Goal: Task Accomplishment & Management: Manage account settings

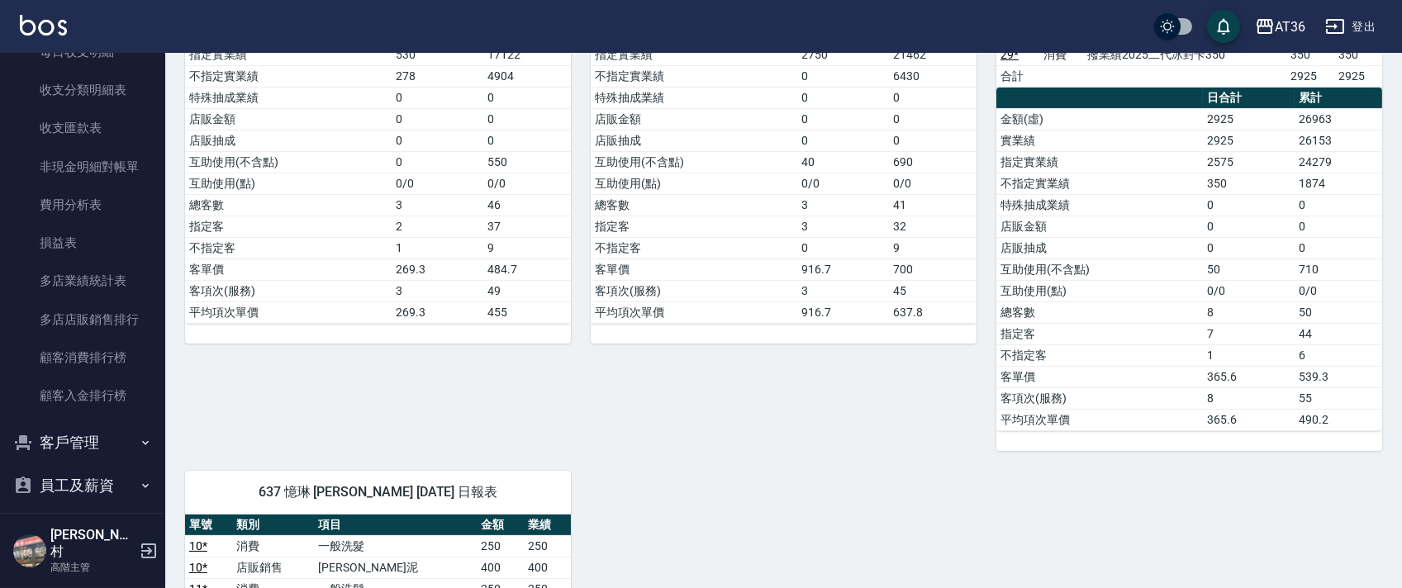
scroll to position [1866, 0]
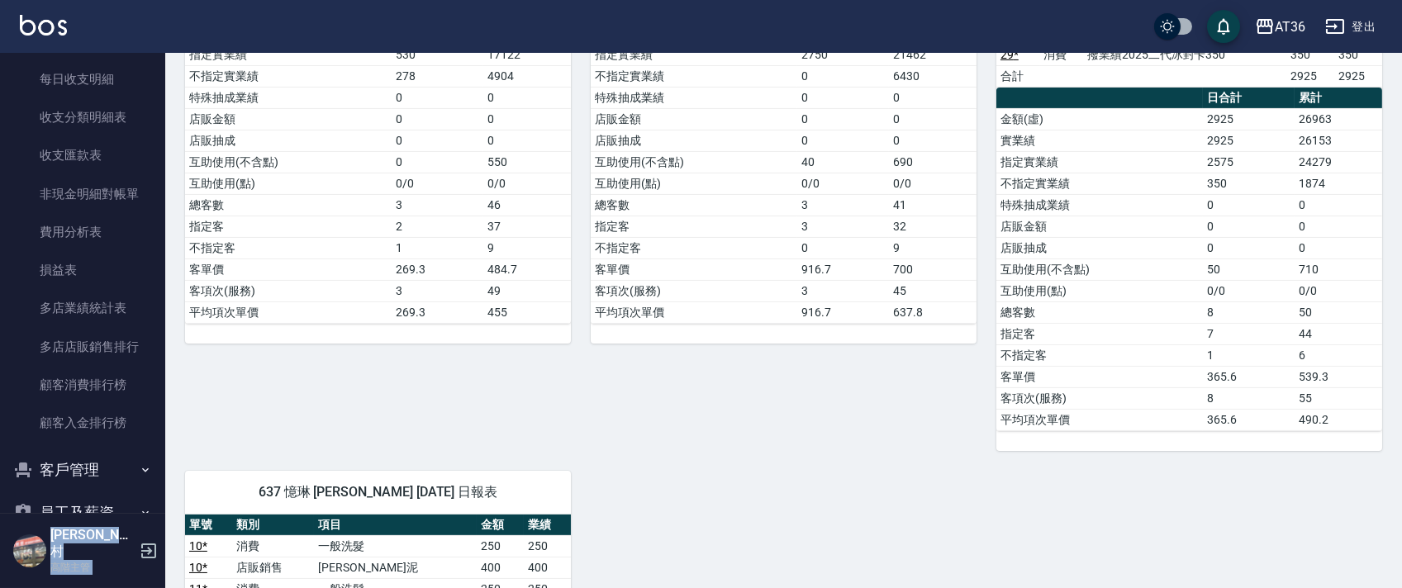
drag, startPoint x: 156, startPoint y: 464, endPoint x: 176, endPoint y: 384, distance: 82.6
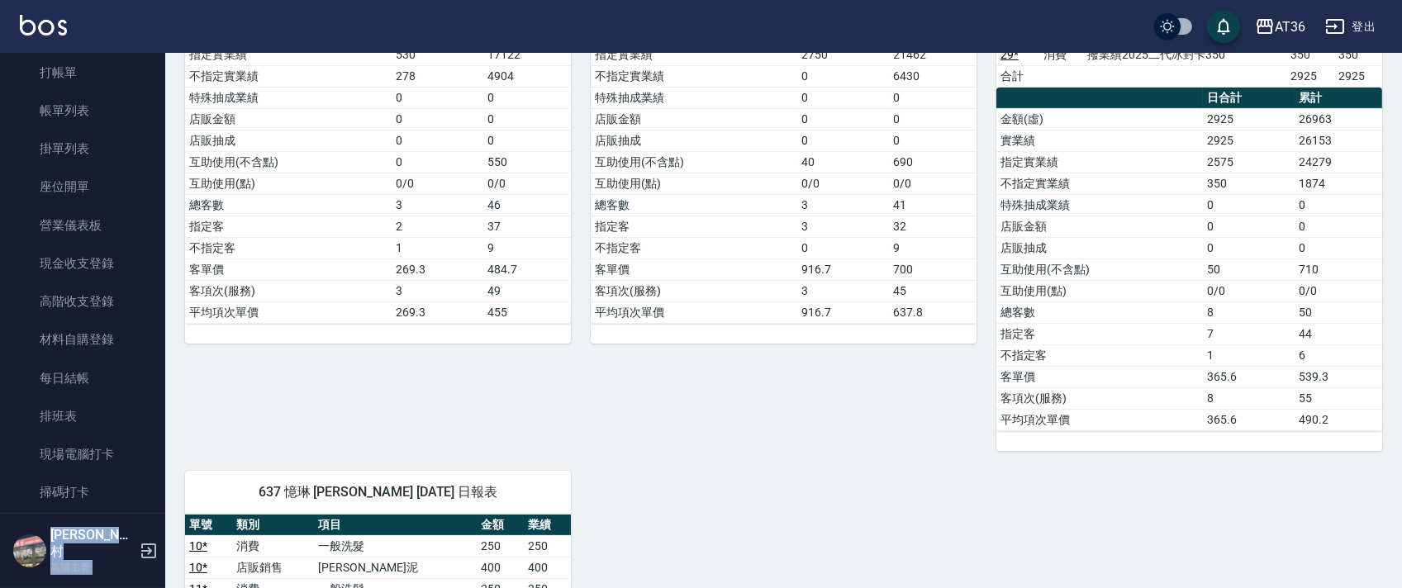
scroll to position [0, 0]
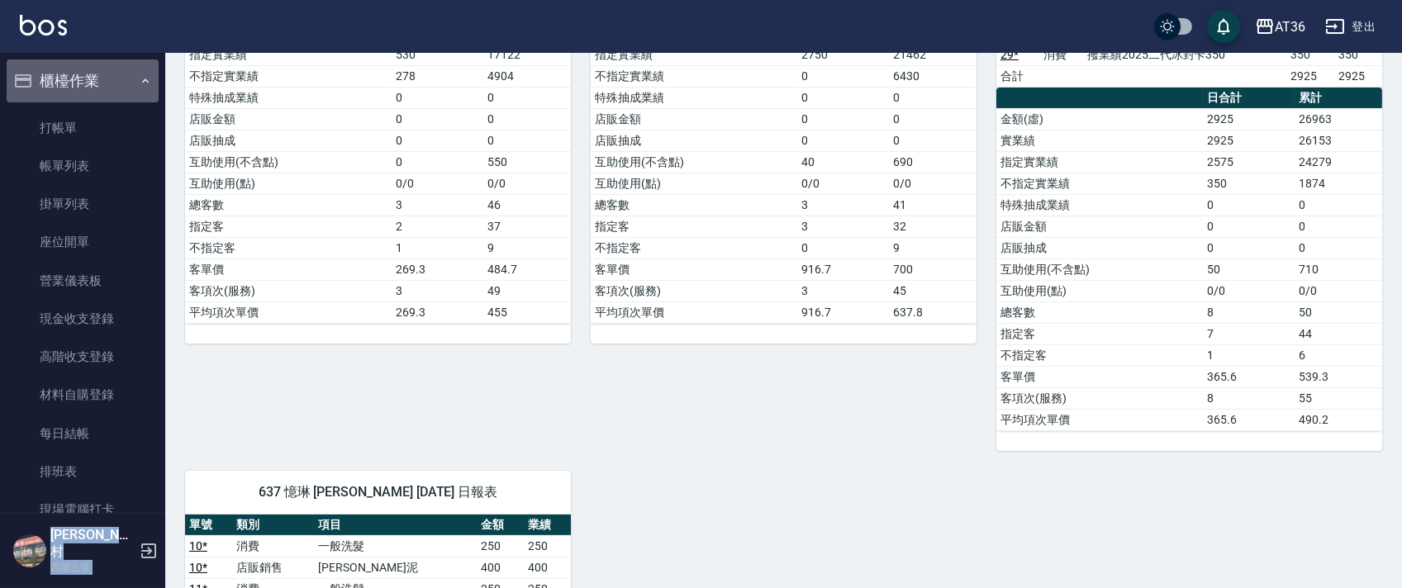
click at [138, 72] on button "櫃檯作業" at bounding box center [83, 80] width 152 height 43
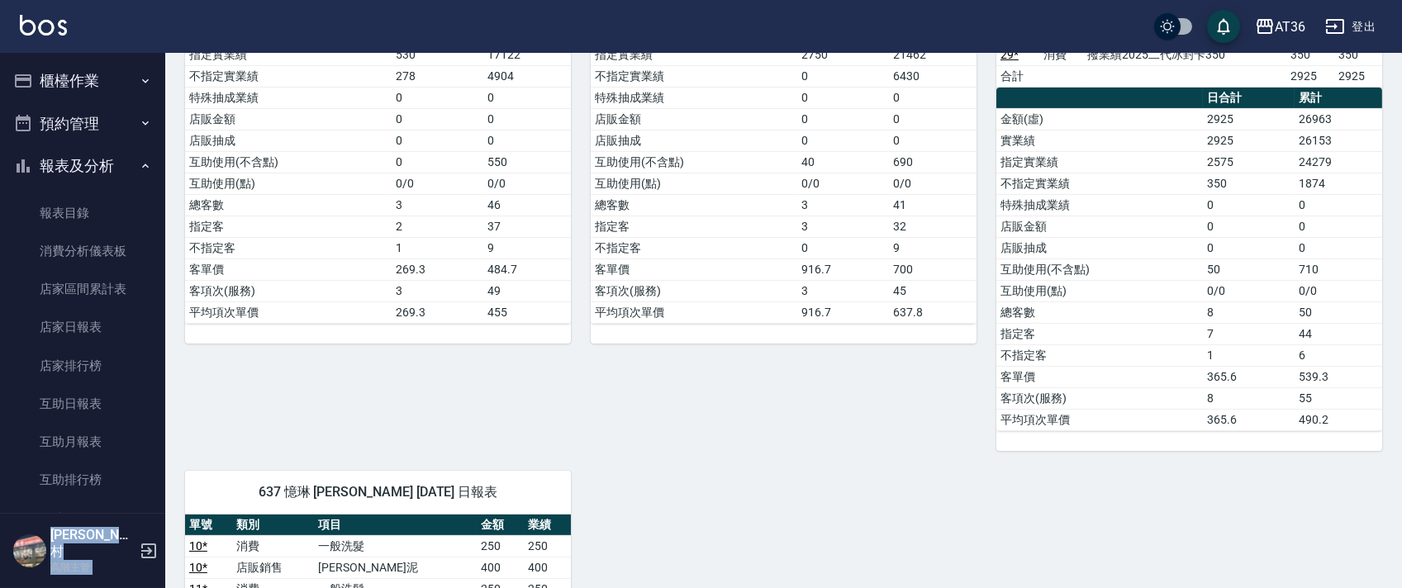
click at [139, 78] on icon "button" at bounding box center [145, 80] width 13 height 13
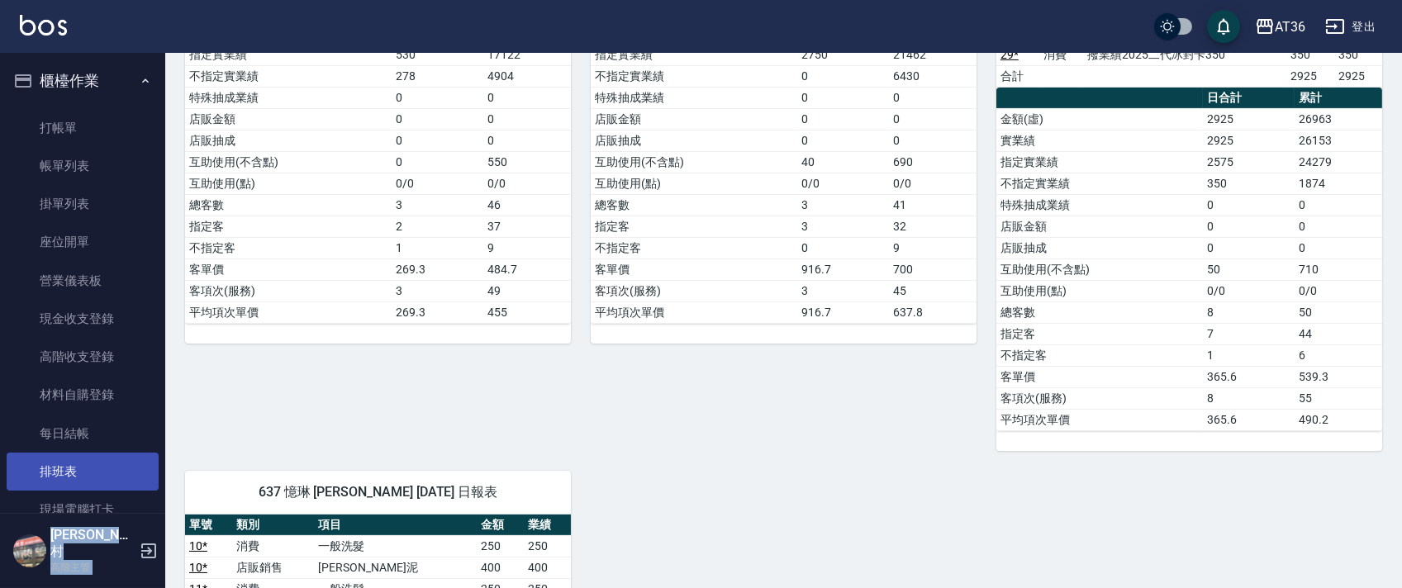
click at [83, 465] on link "排班表" at bounding box center [83, 472] width 152 height 38
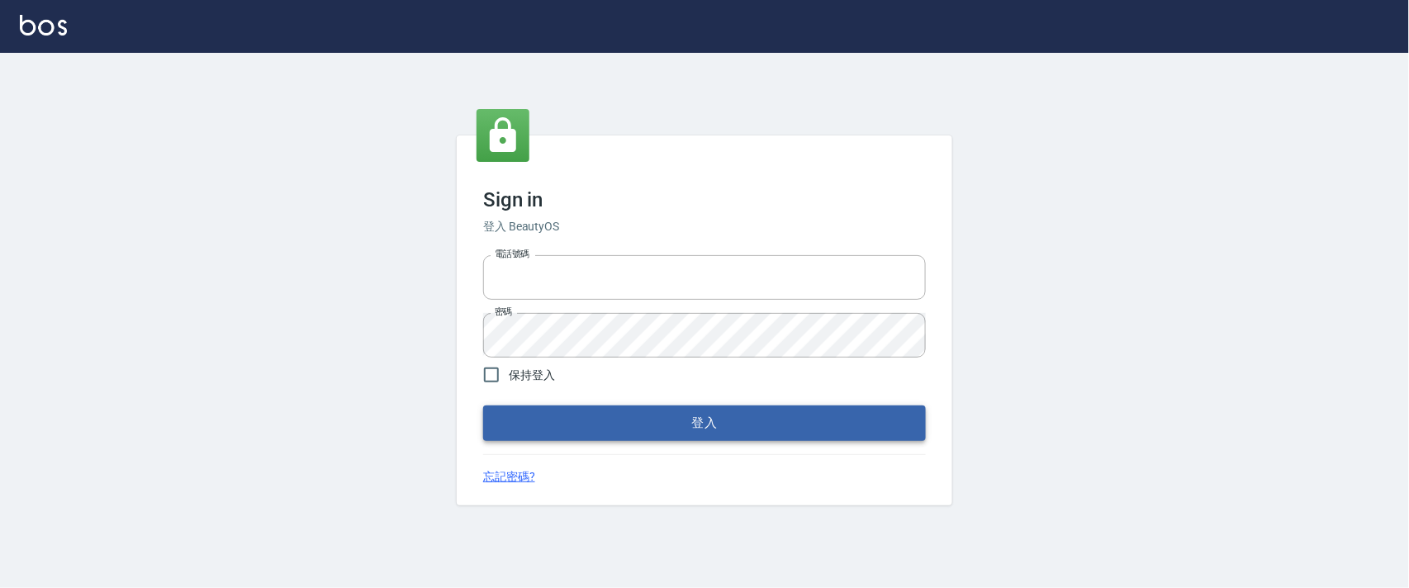
type input "0927987640"
click at [749, 417] on button "登入" at bounding box center [704, 423] width 443 height 35
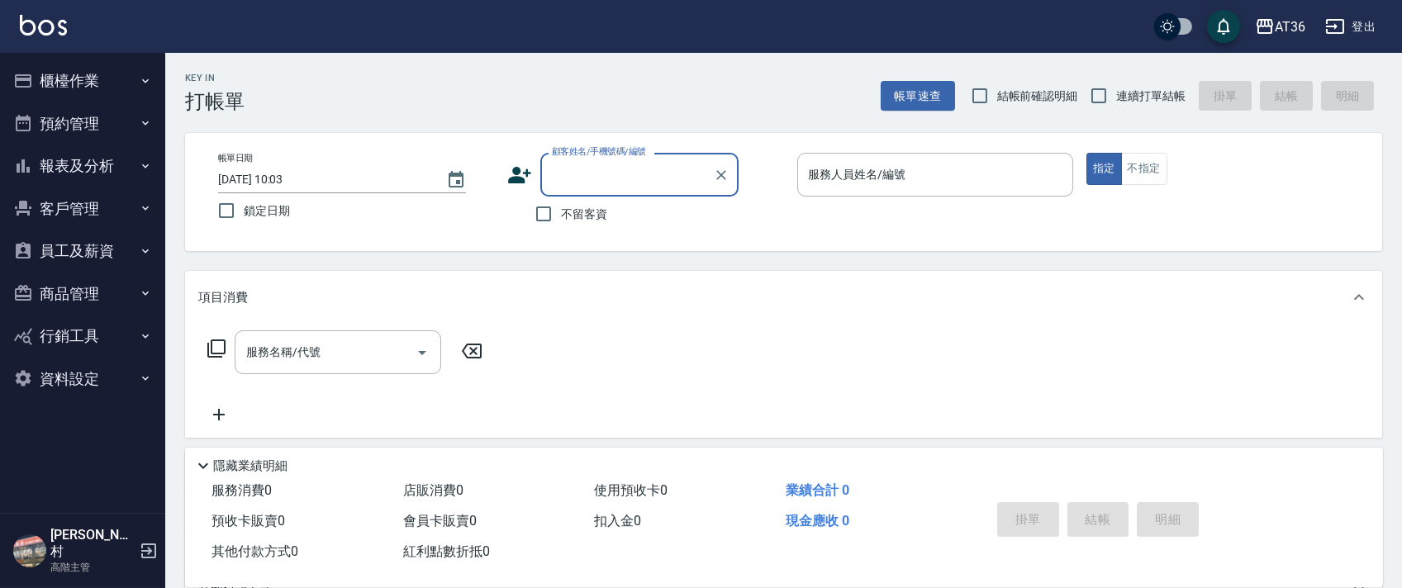
click at [142, 80] on icon "button" at bounding box center [145, 80] width 13 height 13
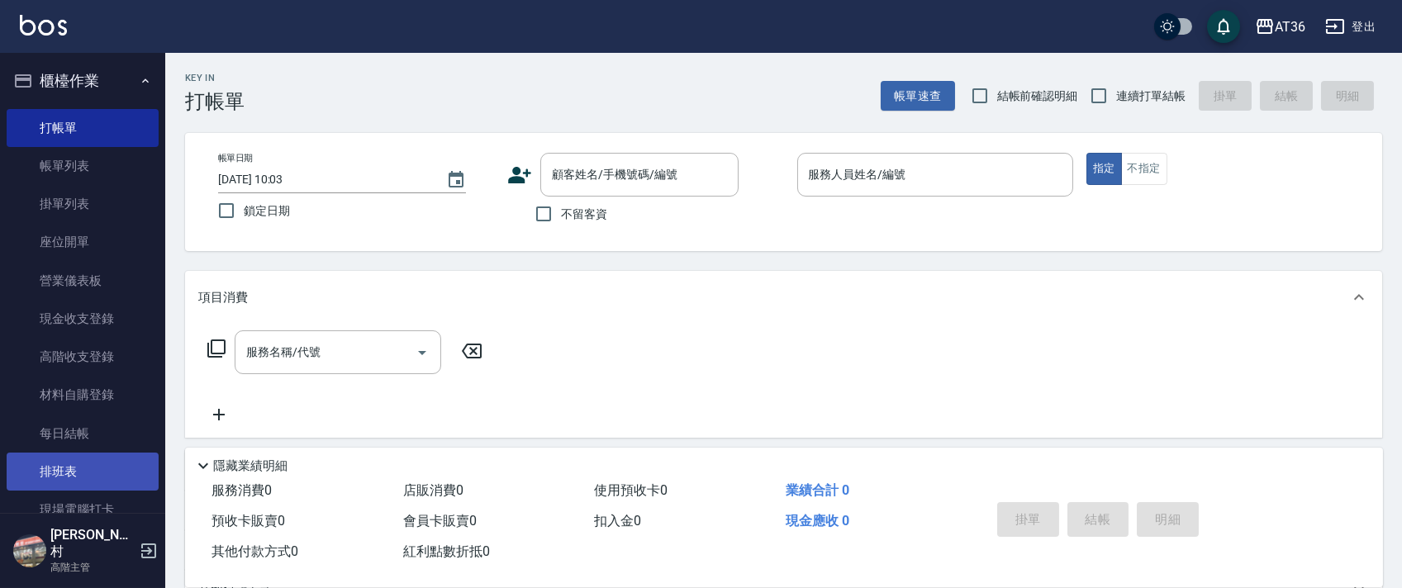
click at [83, 479] on link "排班表" at bounding box center [83, 472] width 152 height 38
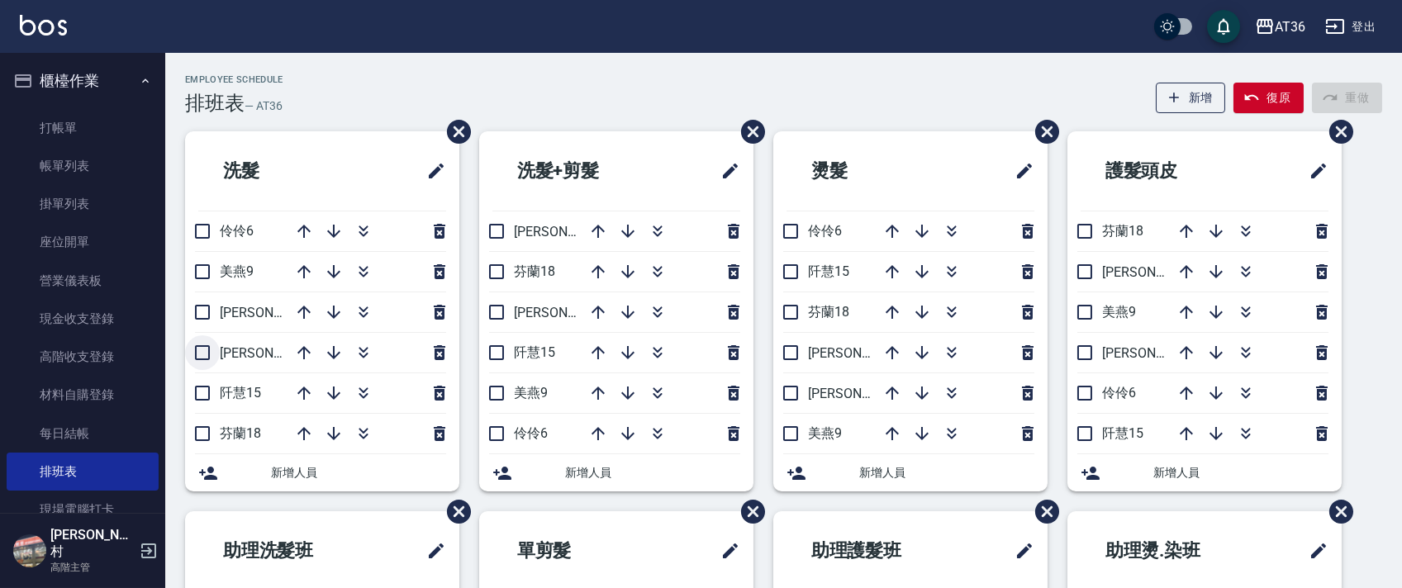
click at [200, 355] on input "checkbox" at bounding box center [202, 352] width 35 height 35
checkbox input "true"
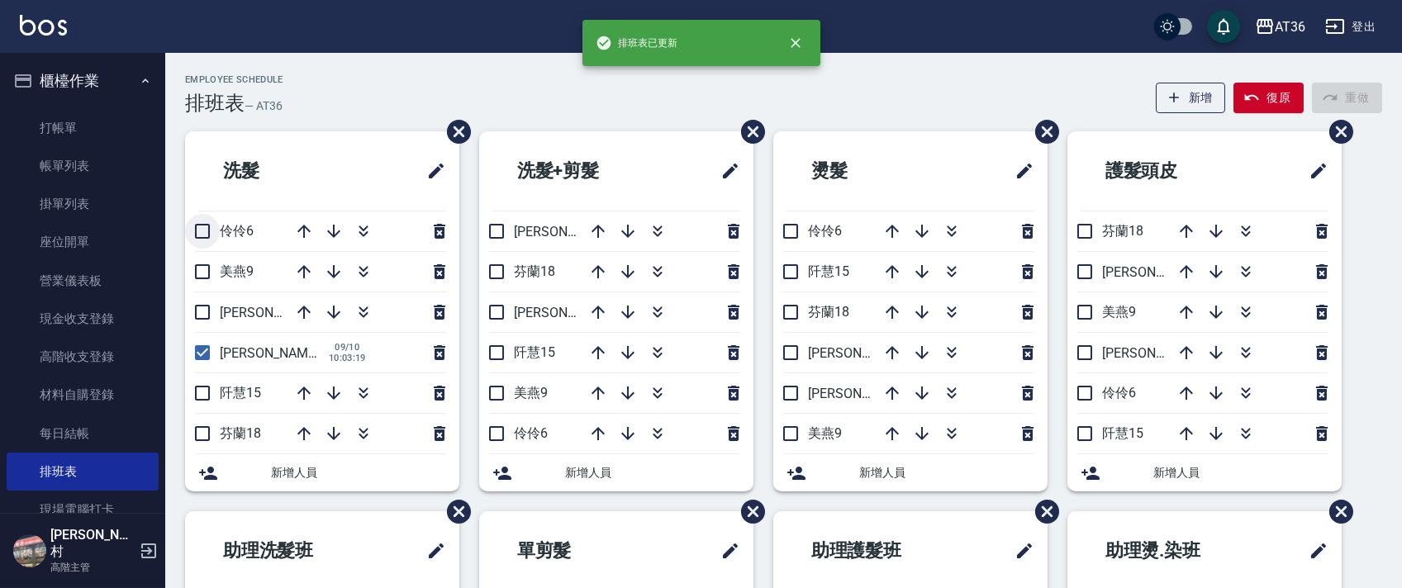
click at [203, 233] on input "checkbox" at bounding box center [202, 231] width 35 height 35
checkbox input "true"
click at [496, 232] on input "checkbox" at bounding box center [496, 231] width 35 height 35
checkbox input "true"
click at [504, 434] on input "checkbox" at bounding box center [496, 433] width 35 height 35
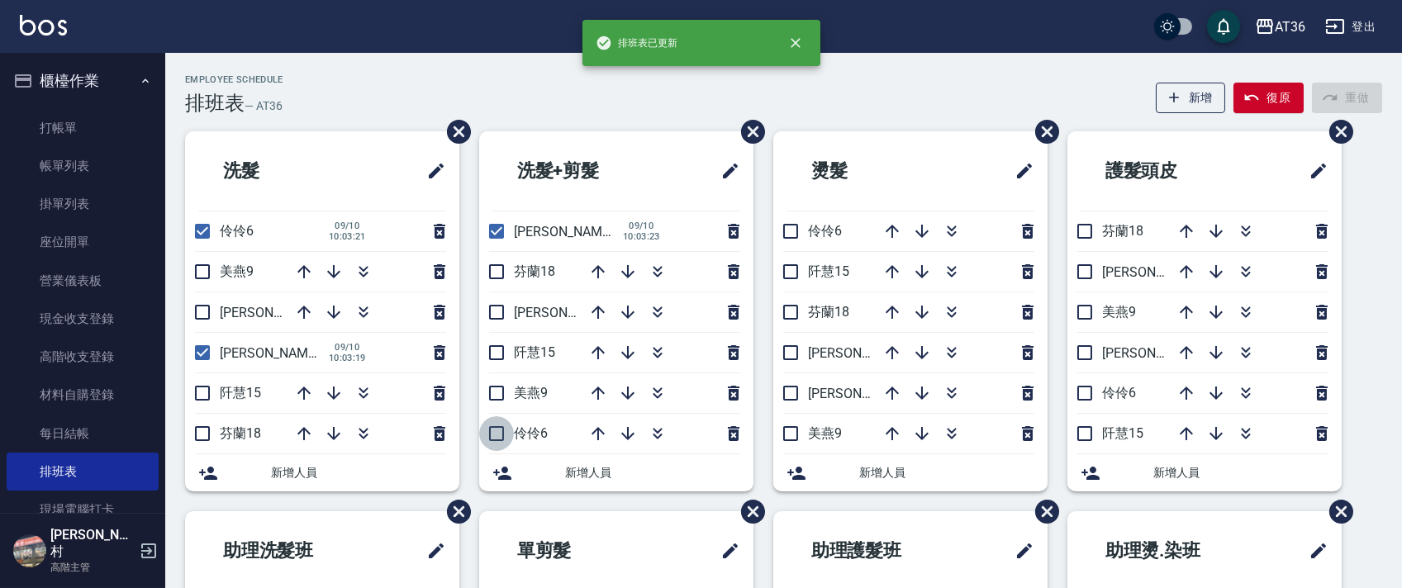
checkbox input "true"
click at [799, 235] on input "checkbox" at bounding box center [790, 231] width 35 height 35
checkbox input "true"
click at [799, 354] on input "checkbox" at bounding box center [790, 352] width 35 height 35
checkbox input "true"
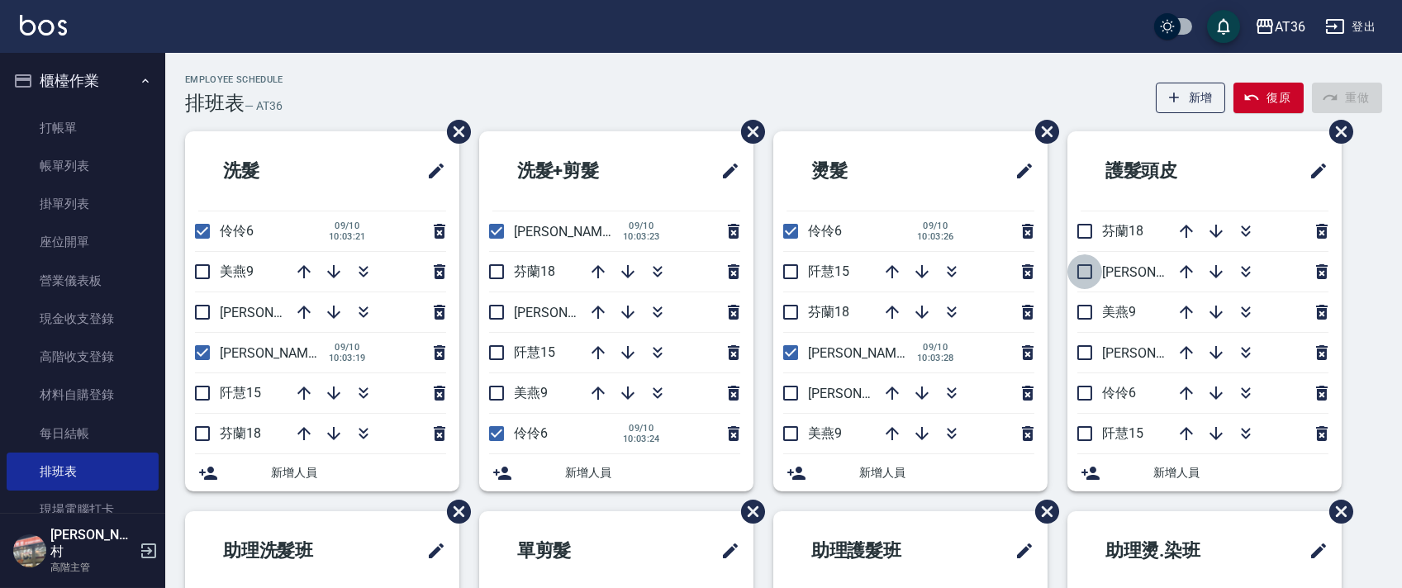
click at [1089, 272] on input "checkbox" at bounding box center [1084, 271] width 35 height 35
checkbox input "true"
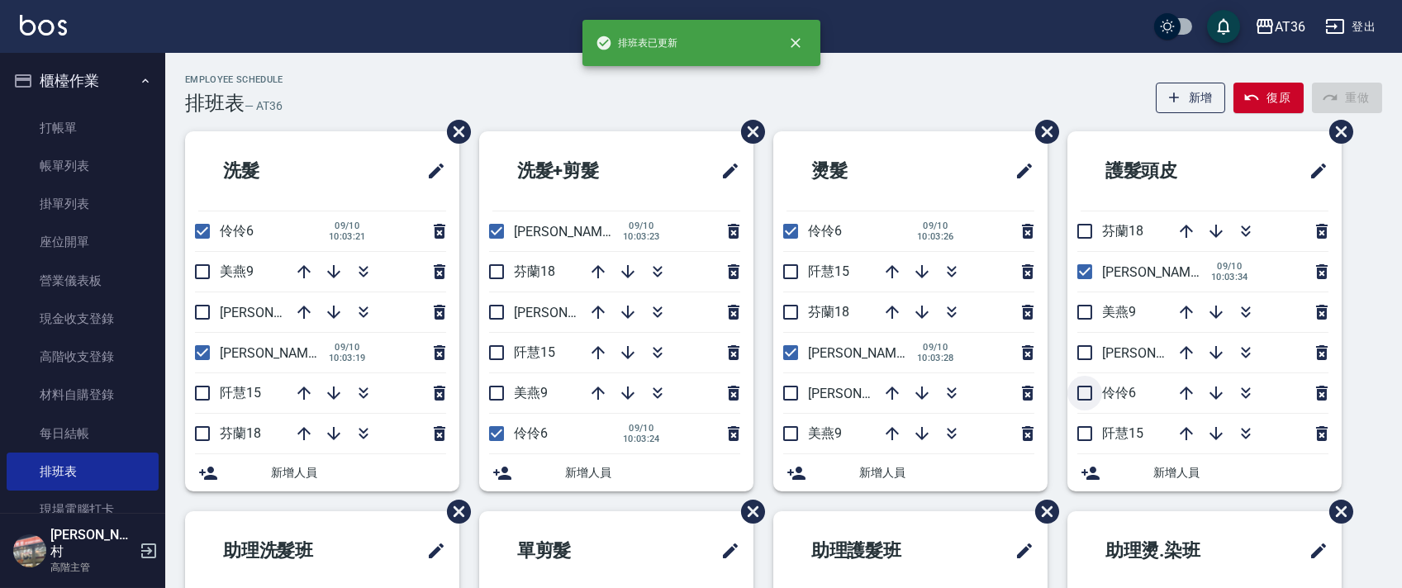
click at [1089, 394] on input "checkbox" at bounding box center [1084, 393] width 35 height 35
checkbox input "true"
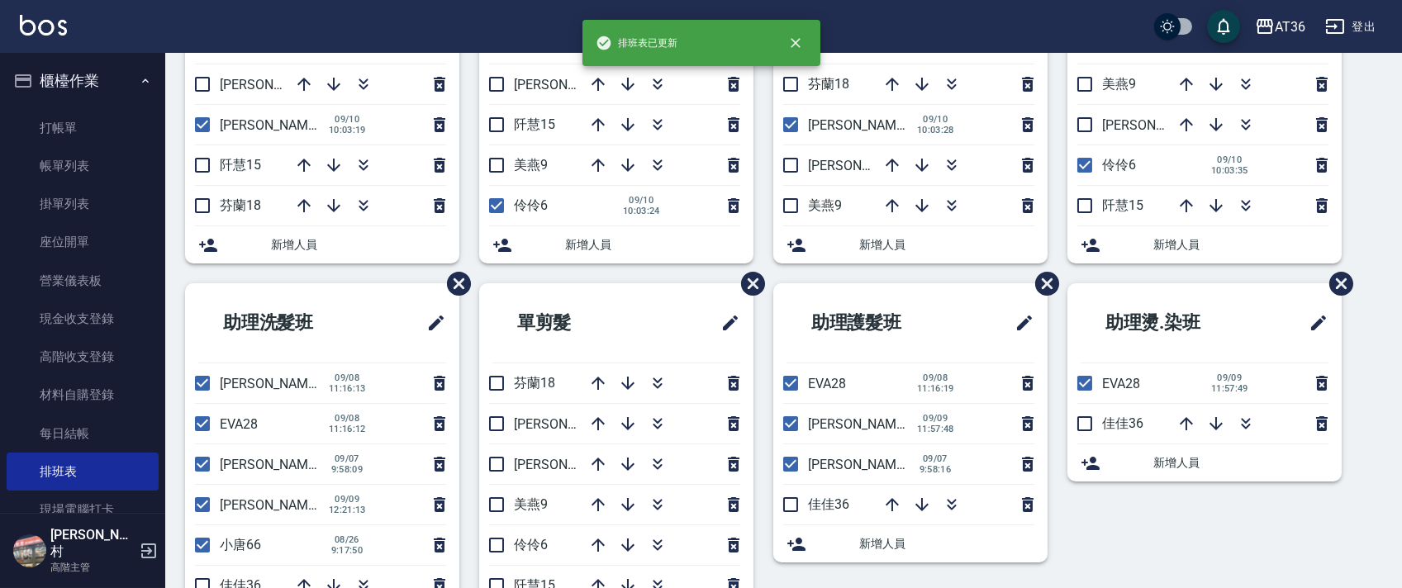
scroll to position [310, 0]
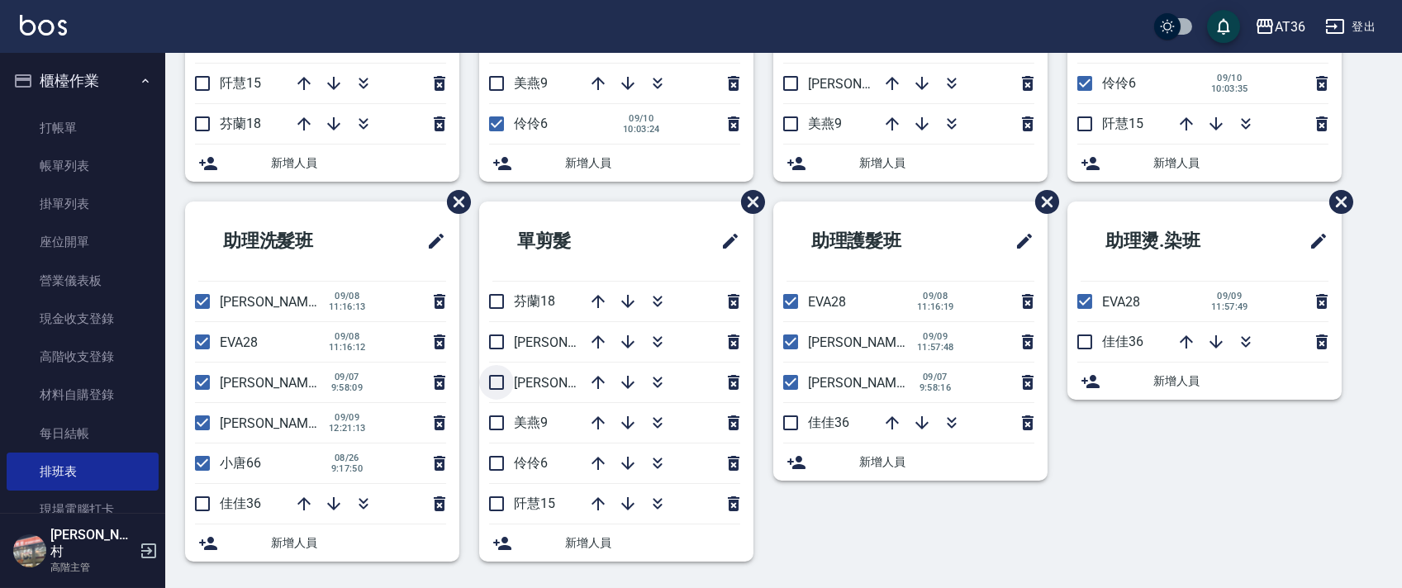
click at [504, 383] on input "checkbox" at bounding box center [496, 382] width 35 height 35
checkbox input "true"
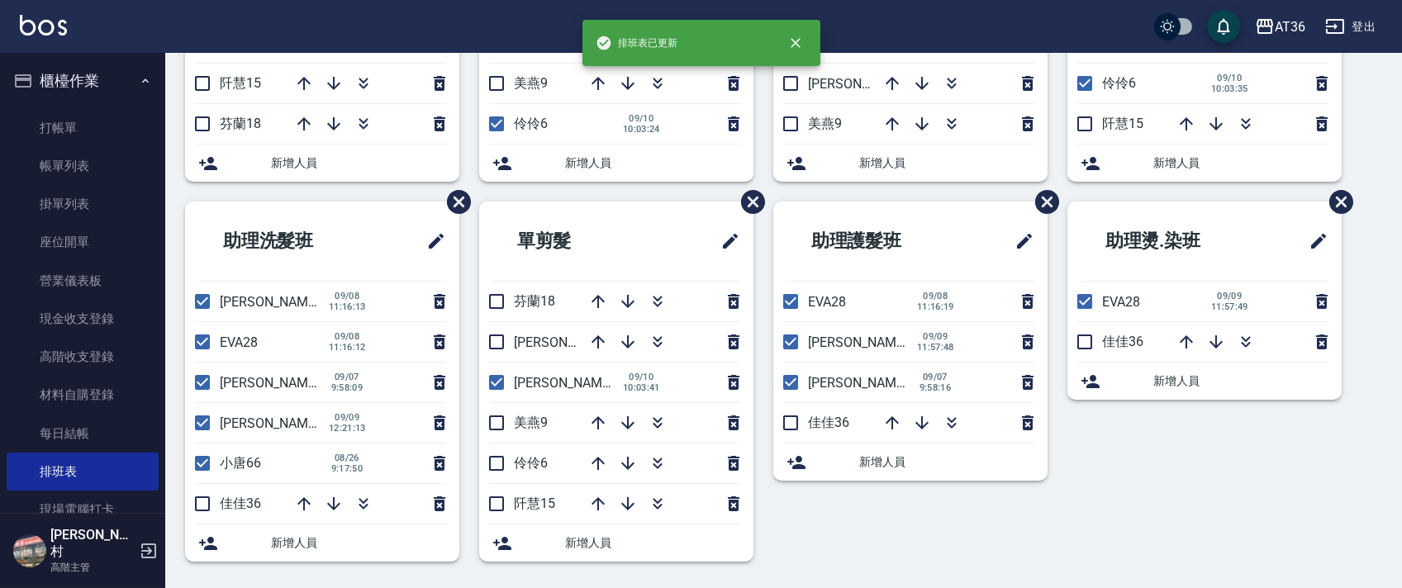
drag, startPoint x: 497, startPoint y: 465, endPoint x: 606, endPoint y: 456, distance: 109.4
click at [497, 464] on input "checkbox" at bounding box center [496, 463] width 35 height 35
checkbox input "true"
